Goal: Task Accomplishment & Management: Use online tool/utility

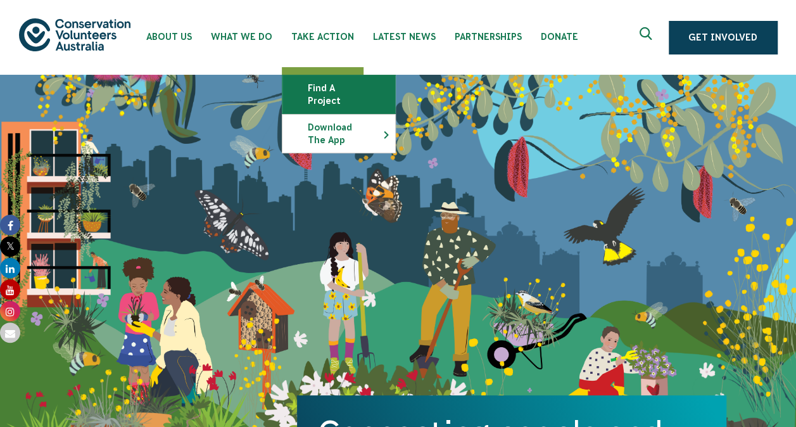
click at [317, 84] on link "Find a project" at bounding box center [338, 94] width 113 height 38
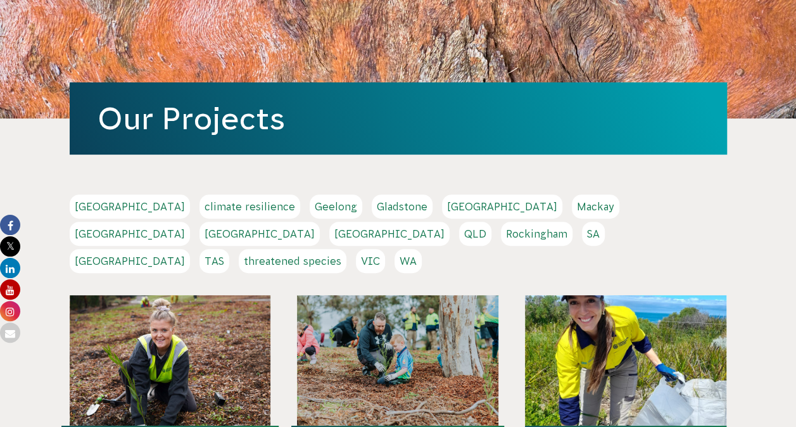
scroll to position [127, 0]
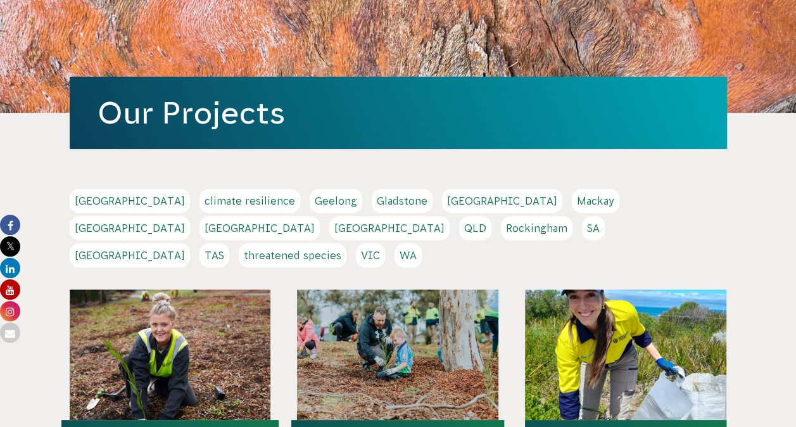
click at [450, 216] on link "[GEOGRAPHIC_DATA]" at bounding box center [389, 228] width 120 height 24
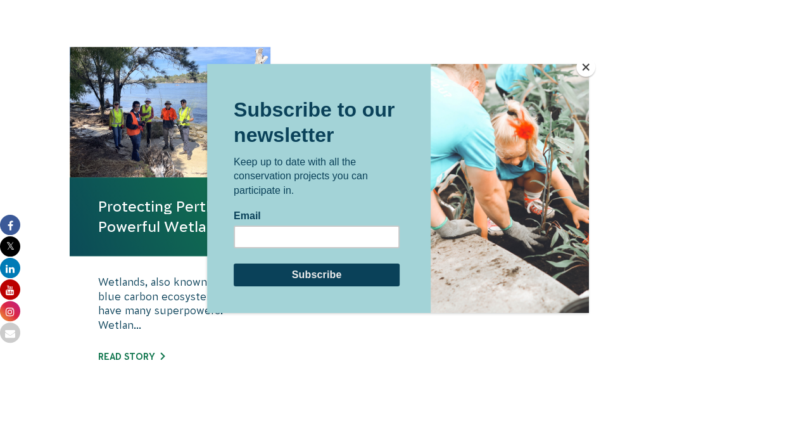
scroll to position [443, 0]
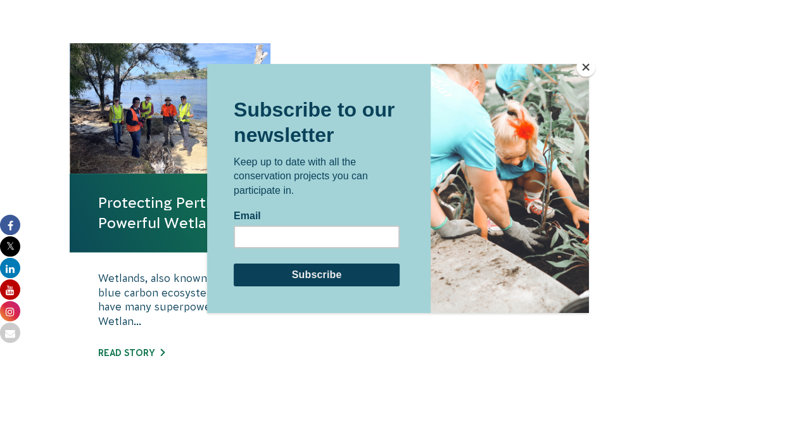
click at [586, 68] on button "Close" at bounding box center [585, 67] width 19 height 19
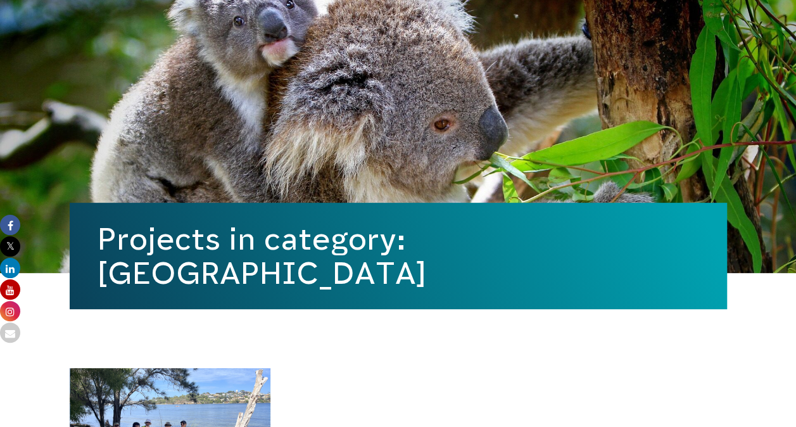
scroll to position [0, 0]
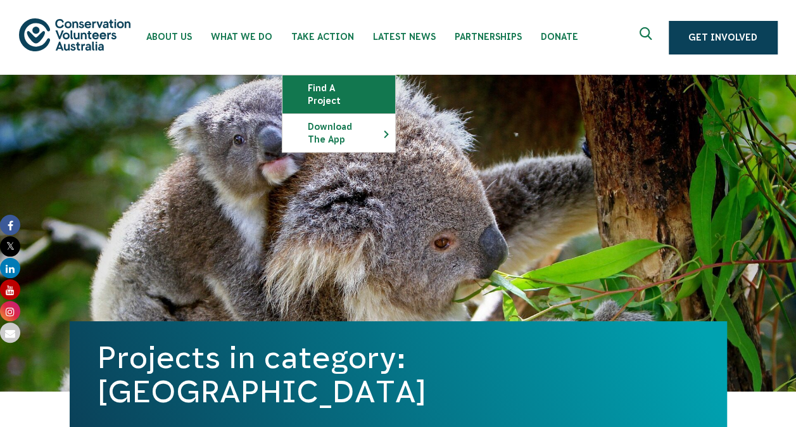
click at [331, 86] on link "Find a project" at bounding box center [338, 94] width 113 height 38
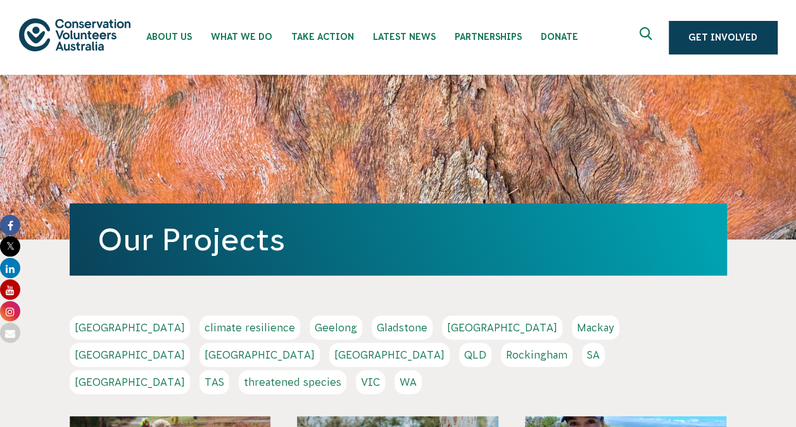
click at [450, 343] on link "[GEOGRAPHIC_DATA]" at bounding box center [389, 355] width 120 height 24
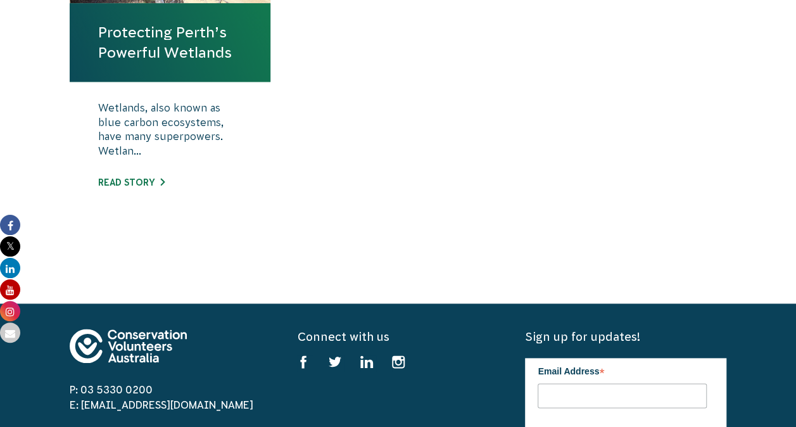
scroll to position [507, 0]
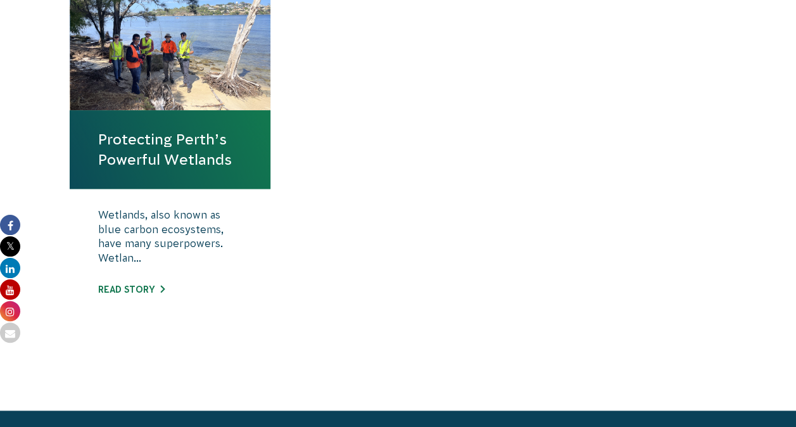
click at [199, 160] on link "Protecting Perth’s Powerful Wetlands" at bounding box center [170, 149] width 144 height 41
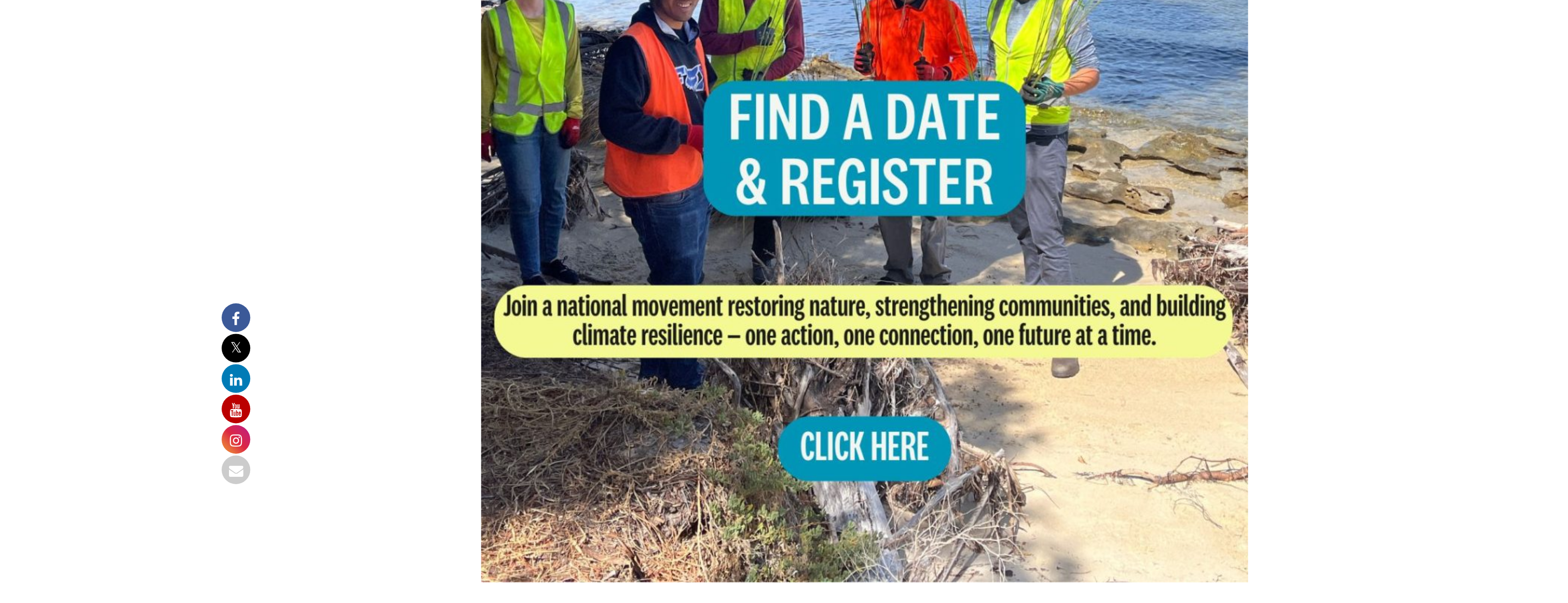
scroll to position [551, 0]
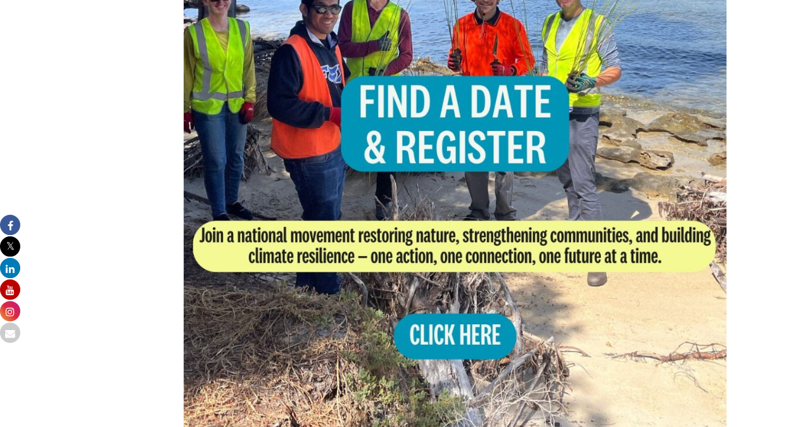
click at [524, 165] on img at bounding box center [455, 158] width 543 height 543
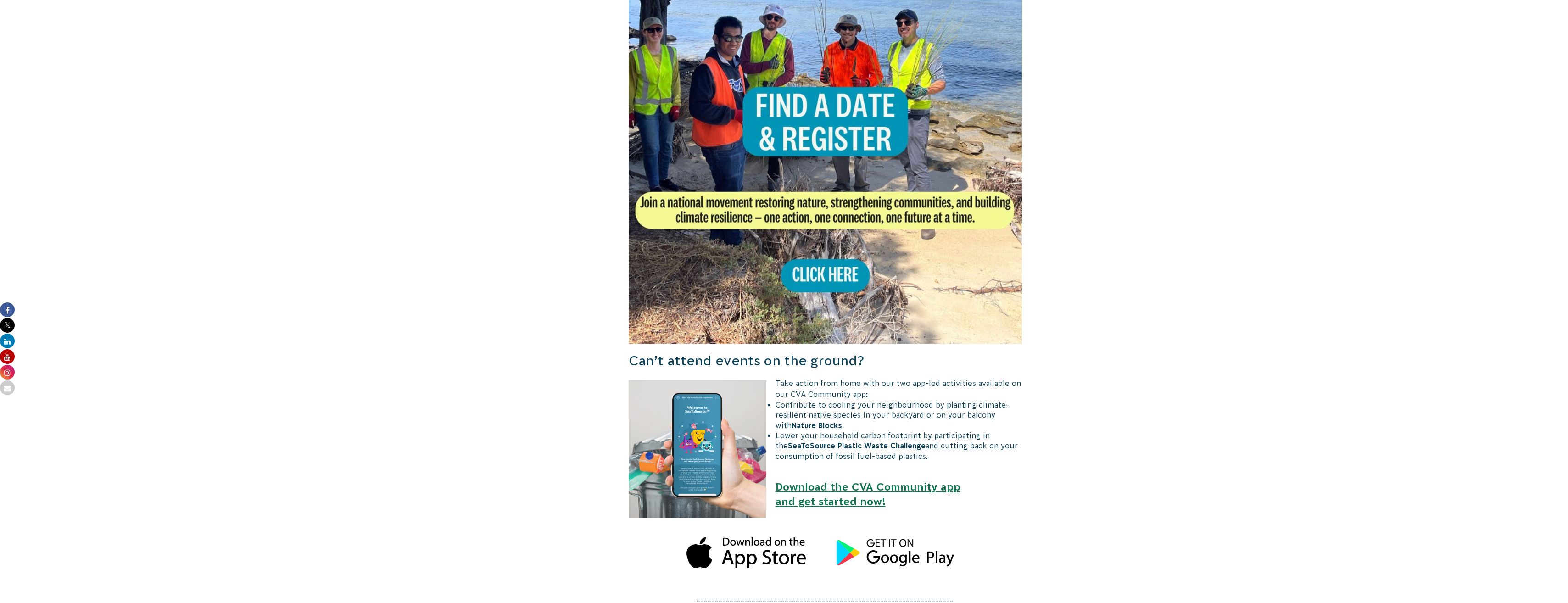
scroll to position [505, 0]
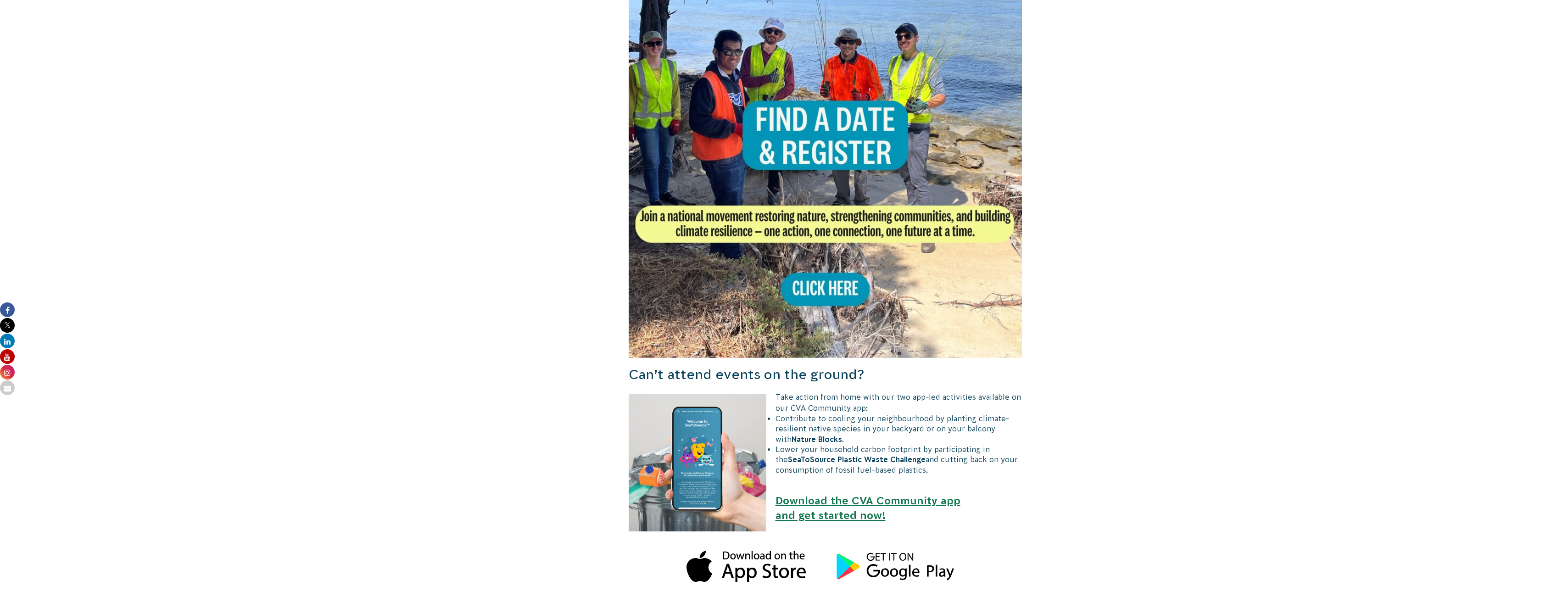
click at [576, 230] on img at bounding box center [825, 161] width 393 height 394
